Goal: Find specific page/section: Find specific page/section

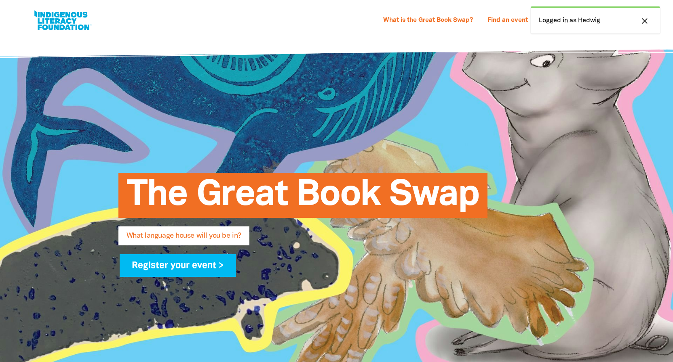
select select "k12"
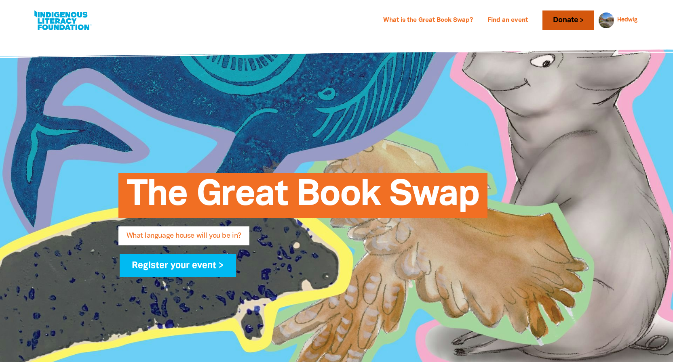
click at [568, 22] on link "Donate" at bounding box center [567, 21] width 51 height 20
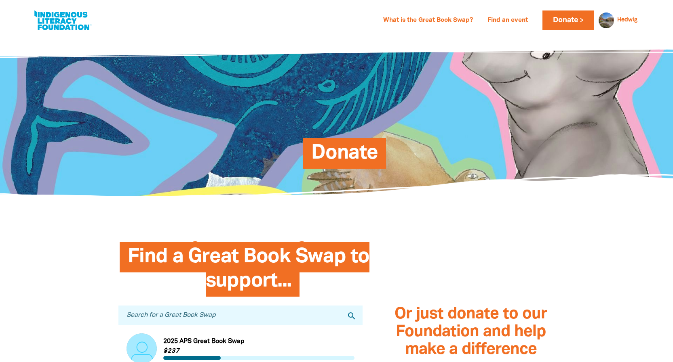
click at [151, 316] on input "Search for a Great Book Swap" at bounding box center [240, 316] width 244 height 20
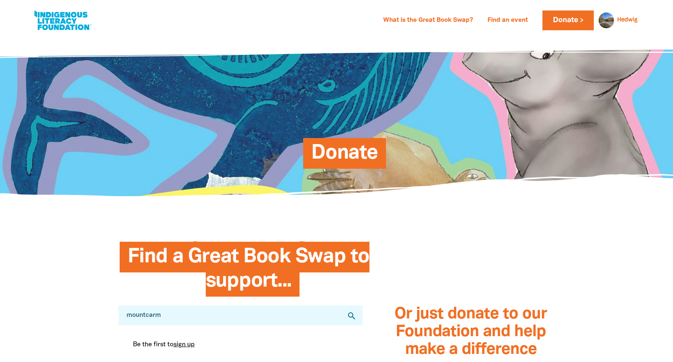
drag, startPoint x: 171, startPoint y: 316, endPoint x: 100, endPoint y: 312, distance: 70.8
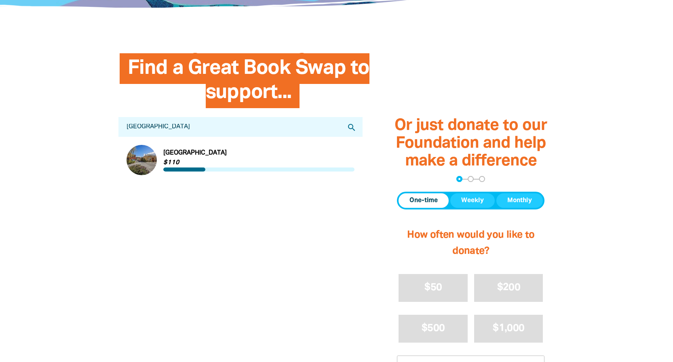
type input "[GEOGRAPHIC_DATA]"
click at [142, 166] on link "Link to [GEOGRAPHIC_DATA]" at bounding box center [240, 160] width 228 height 30
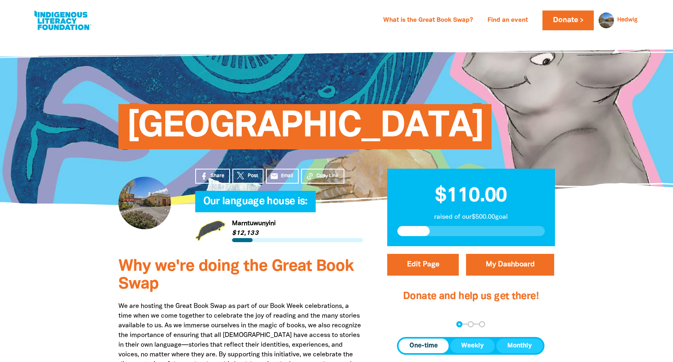
scroll to position [189, 0]
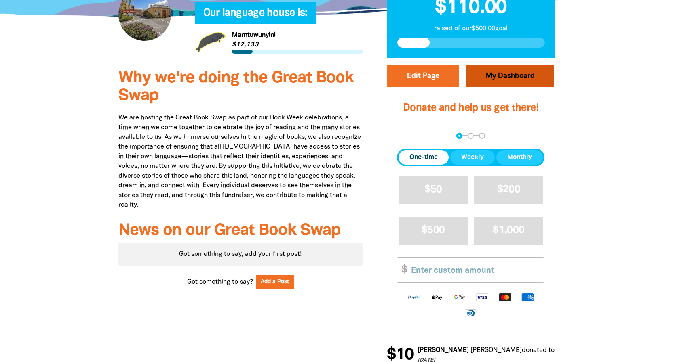
click at [501, 77] on link "My Dashboard" at bounding box center [510, 76] width 88 height 22
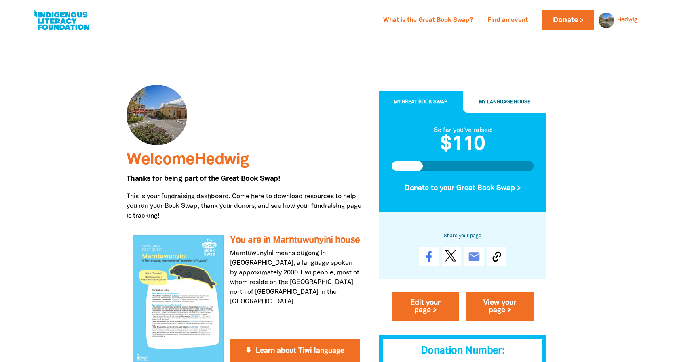
click at [490, 98] on button "My Language House" at bounding box center [505, 102] width 84 height 22
